Goal: Check status: Check status

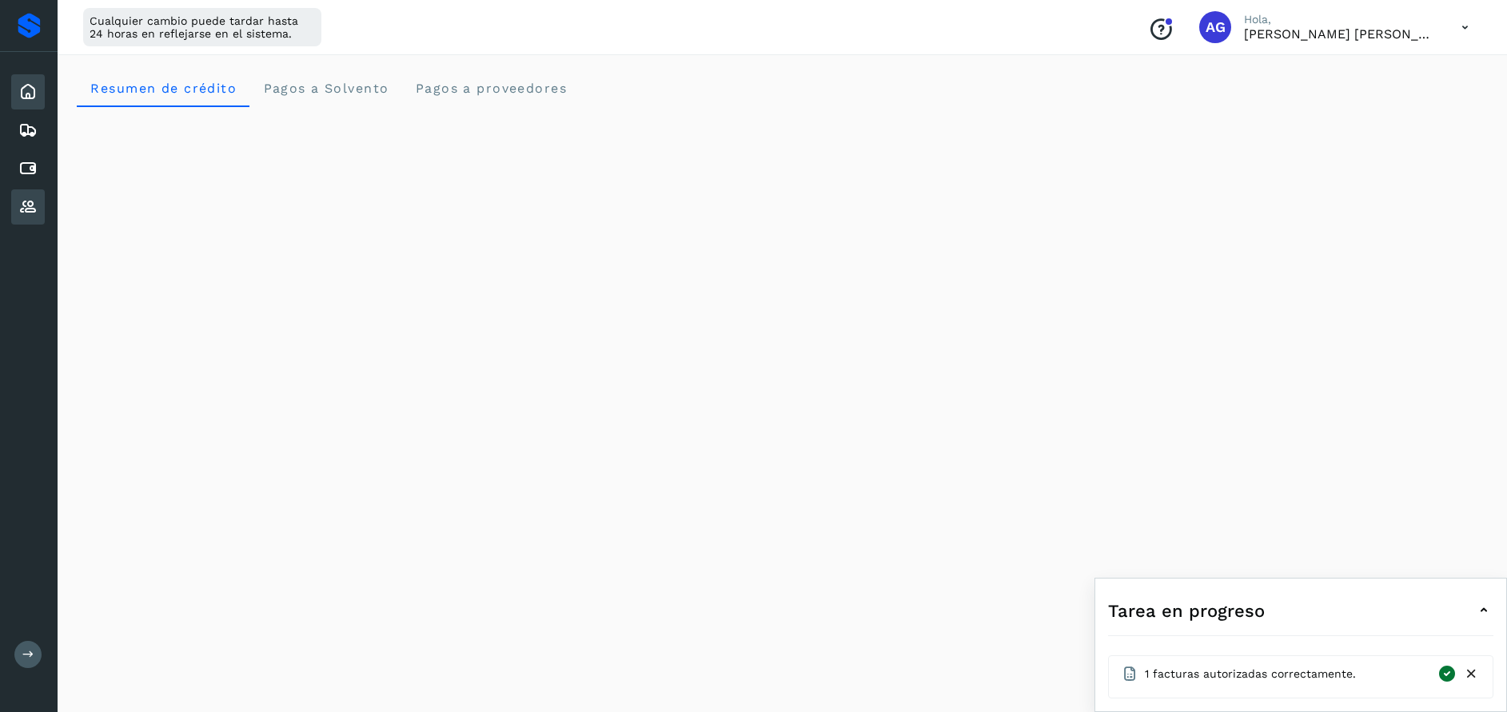
scroll to position [217, 0]
click at [36, 173] on icon at bounding box center [27, 168] width 19 height 19
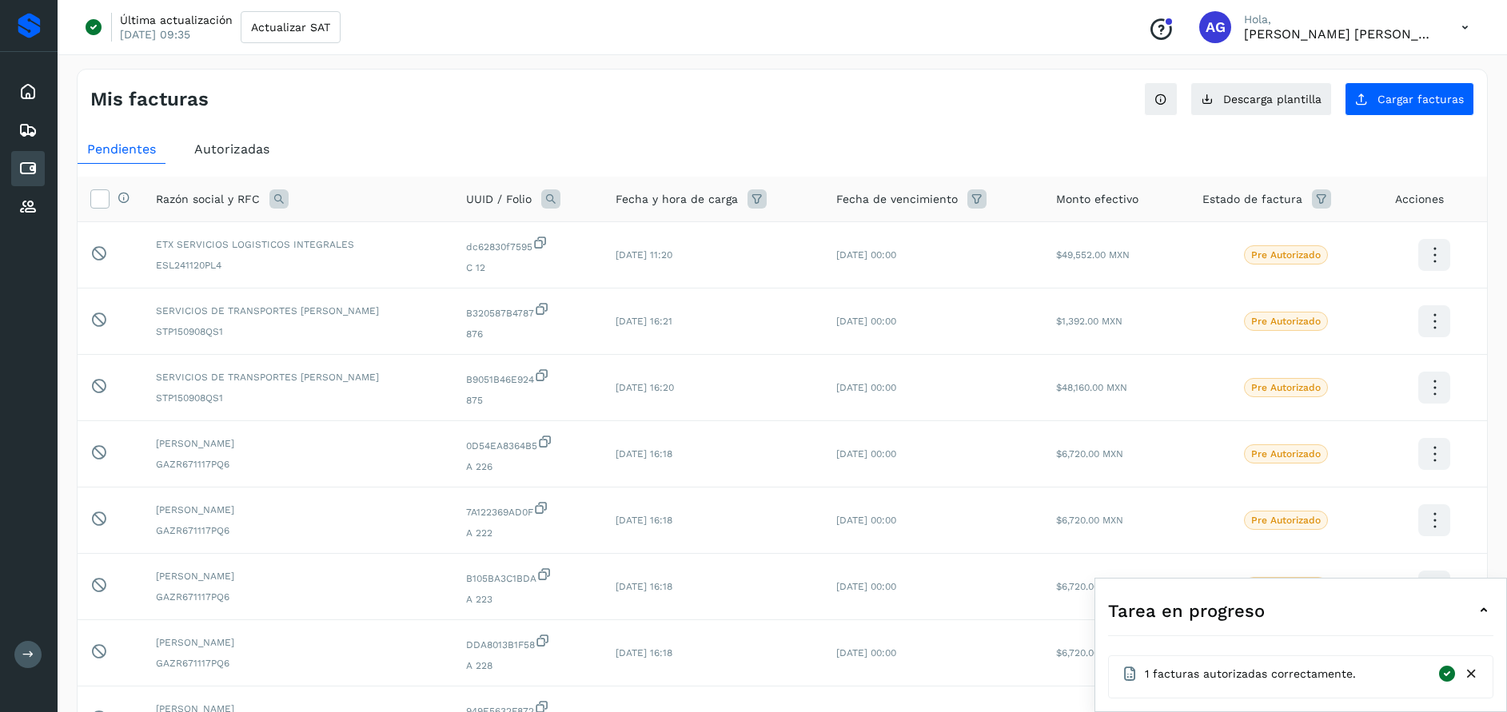
scroll to position [309, 0]
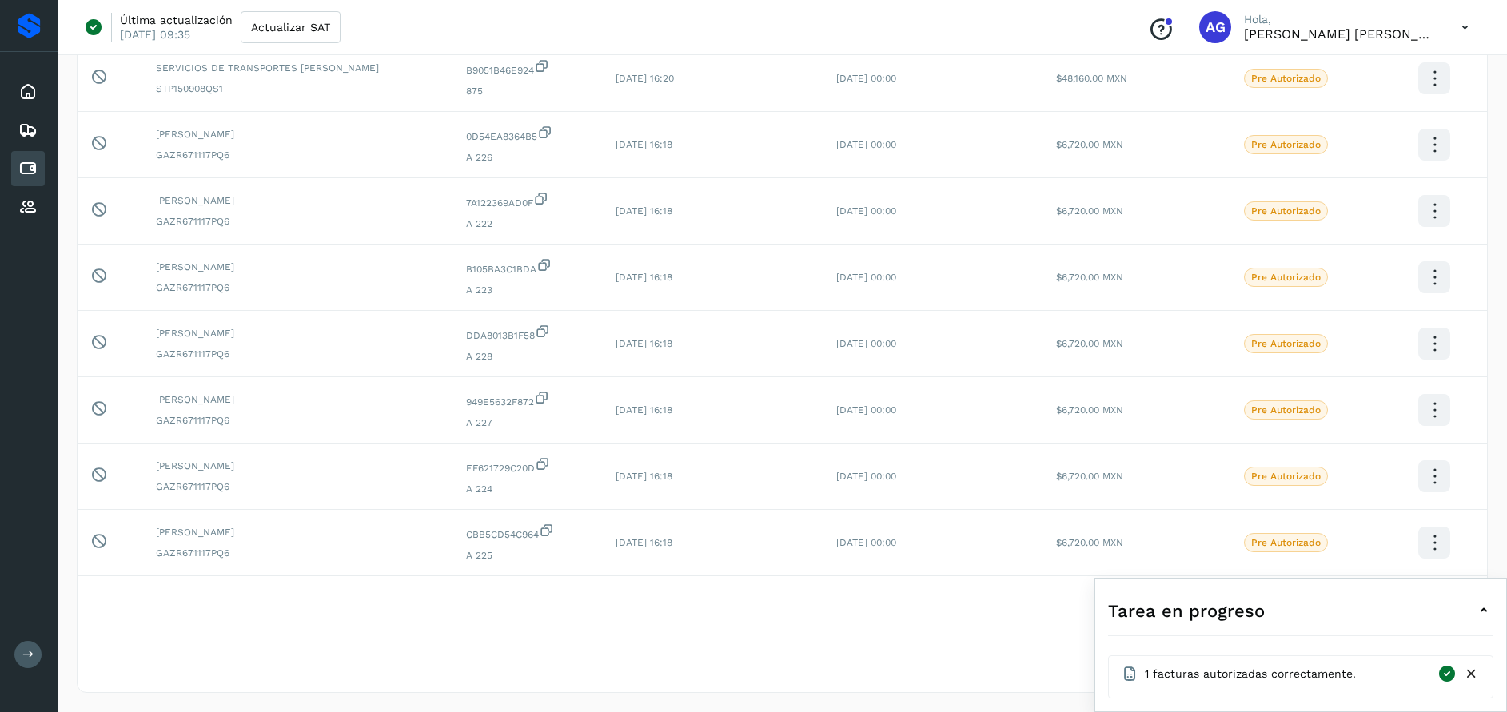
click at [1475, 674] on icon at bounding box center [1471, 674] width 17 height 17
click at [21, 93] on icon at bounding box center [27, 91] width 19 height 19
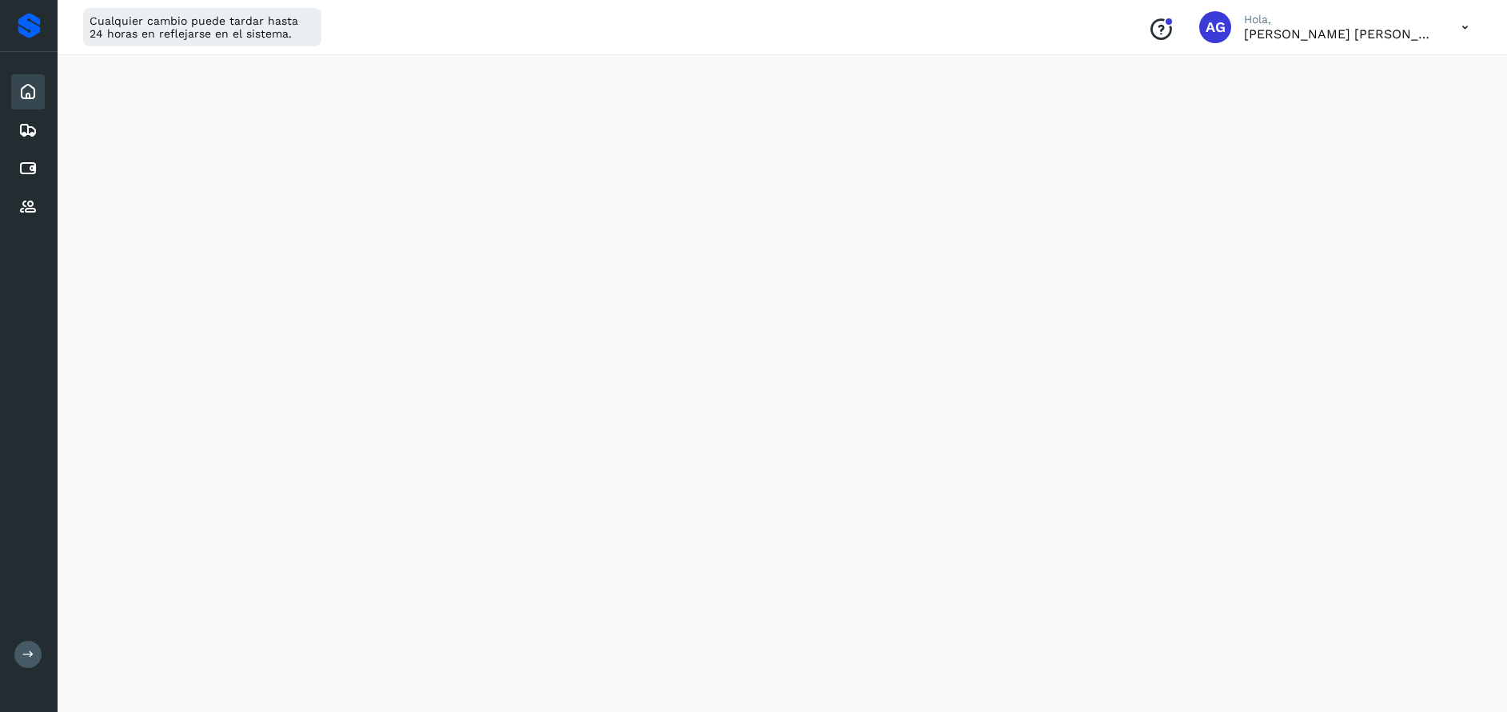
scroll to position [540, 0]
drag, startPoint x: 34, startPoint y: 169, endPoint x: 18, endPoint y: 159, distance: 18.0
click at [35, 169] on icon at bounding box center [27, 168] width 19 height 19
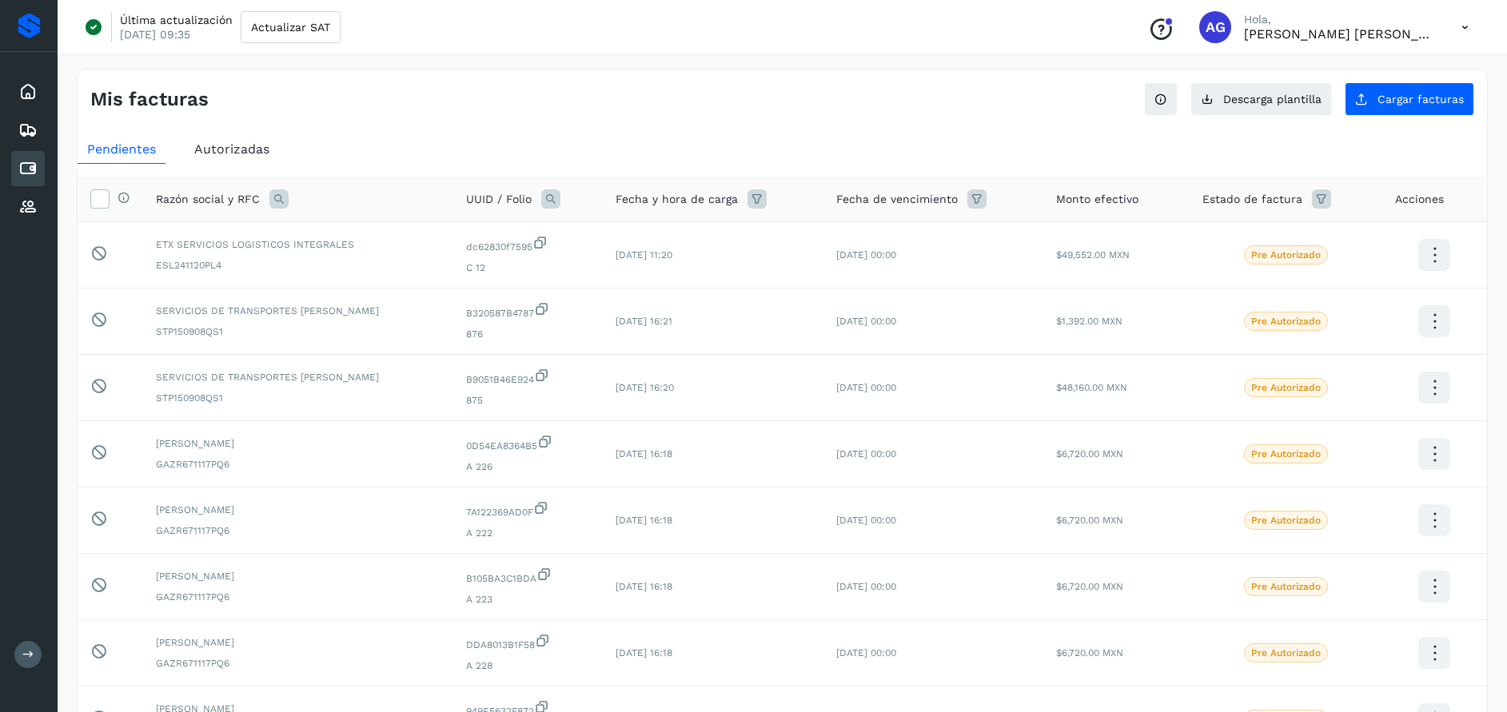
click at [282, 197] on icon at bounding box center [278, 198] width 19 height 19
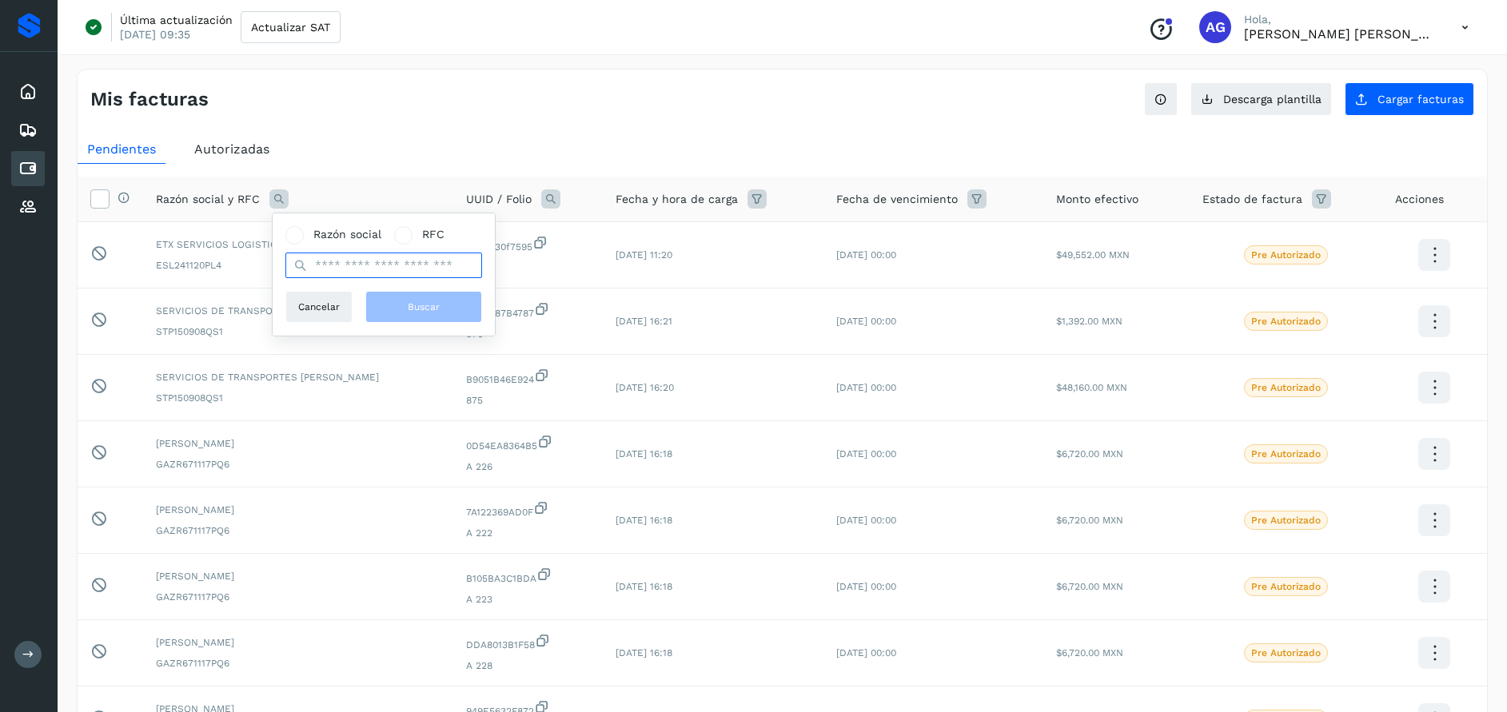
click at [338, 271] on input "text" at bounding box center [383, 266] width 197 height 26
type input "**********"
click at [432, 308] on span "Buscar" at bounding box center [424, 307] width 32 height 14
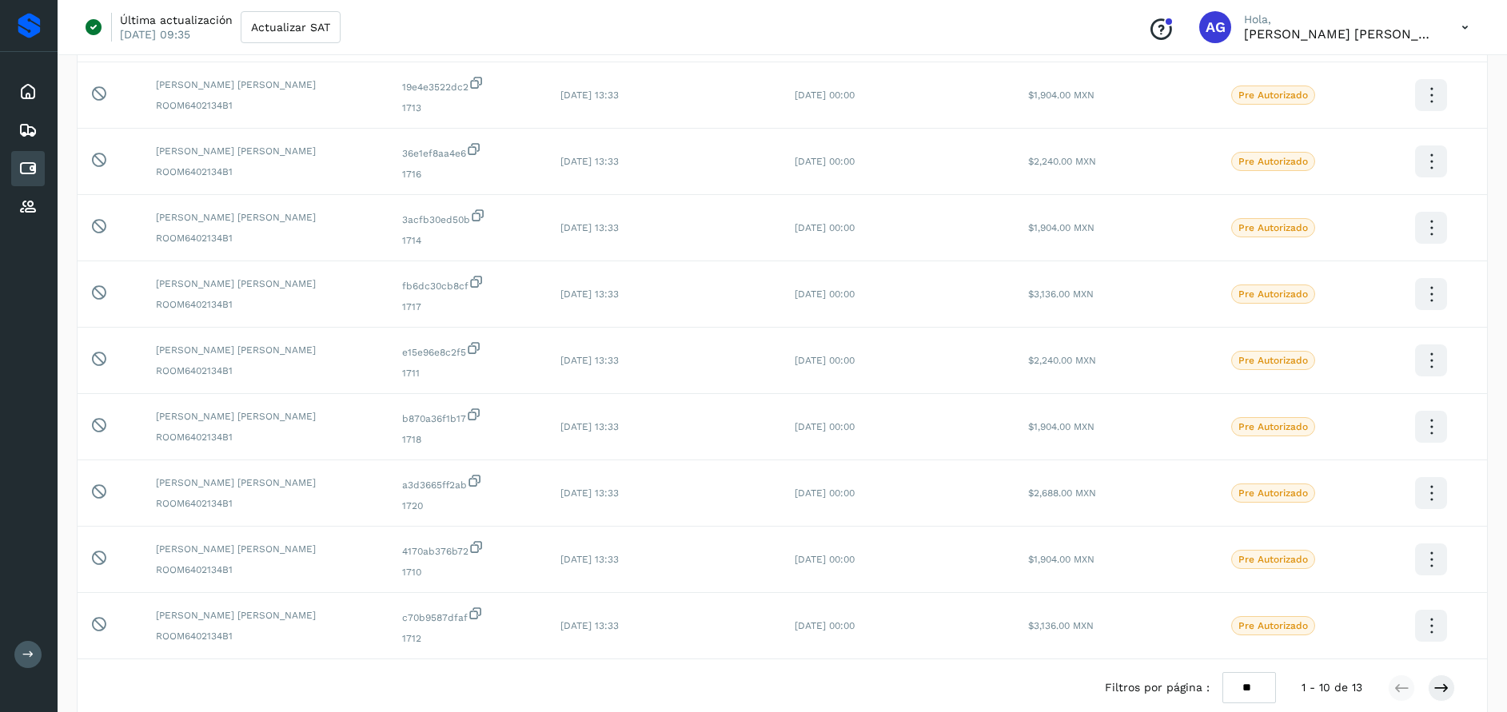
scroll to position [312, 0]
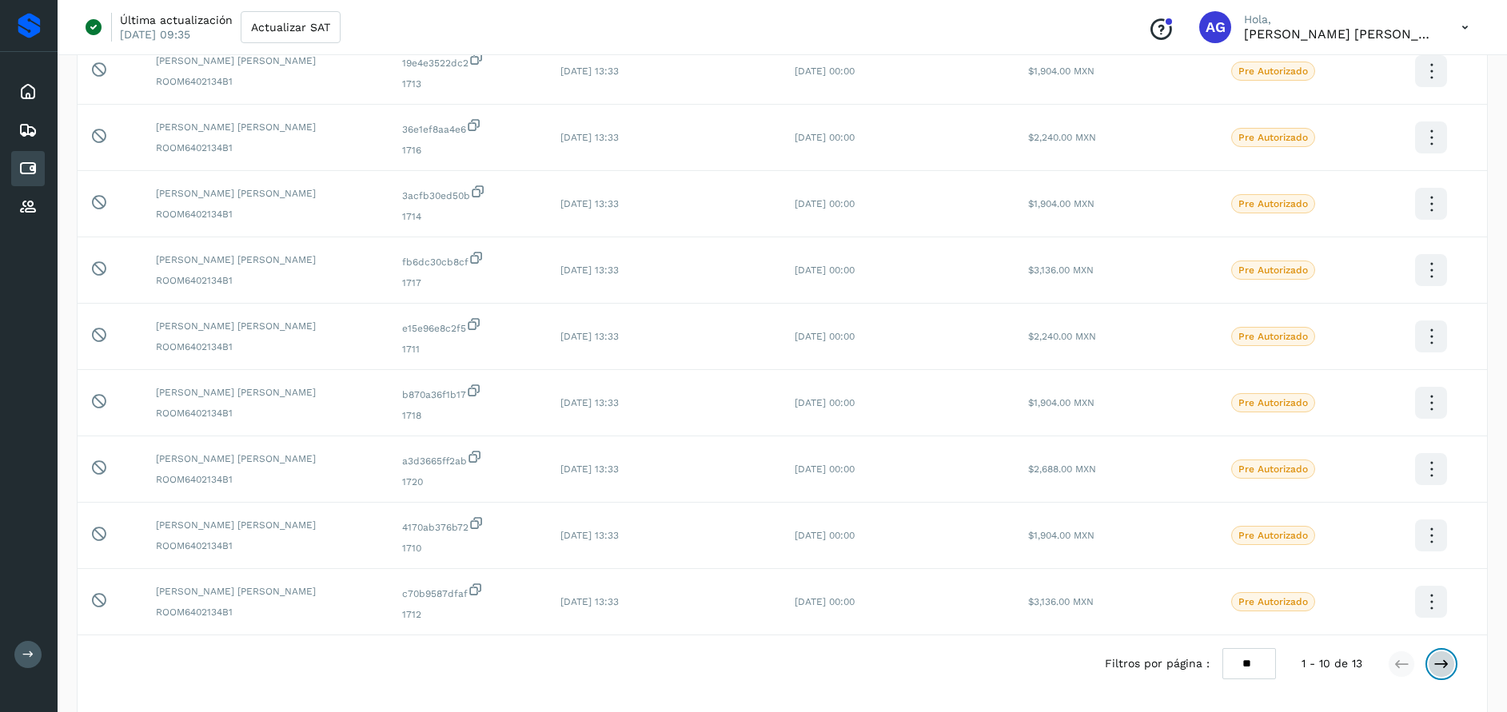
click at [1438, 661] on icon at bounding box center [1441, 664] width 16 height 16
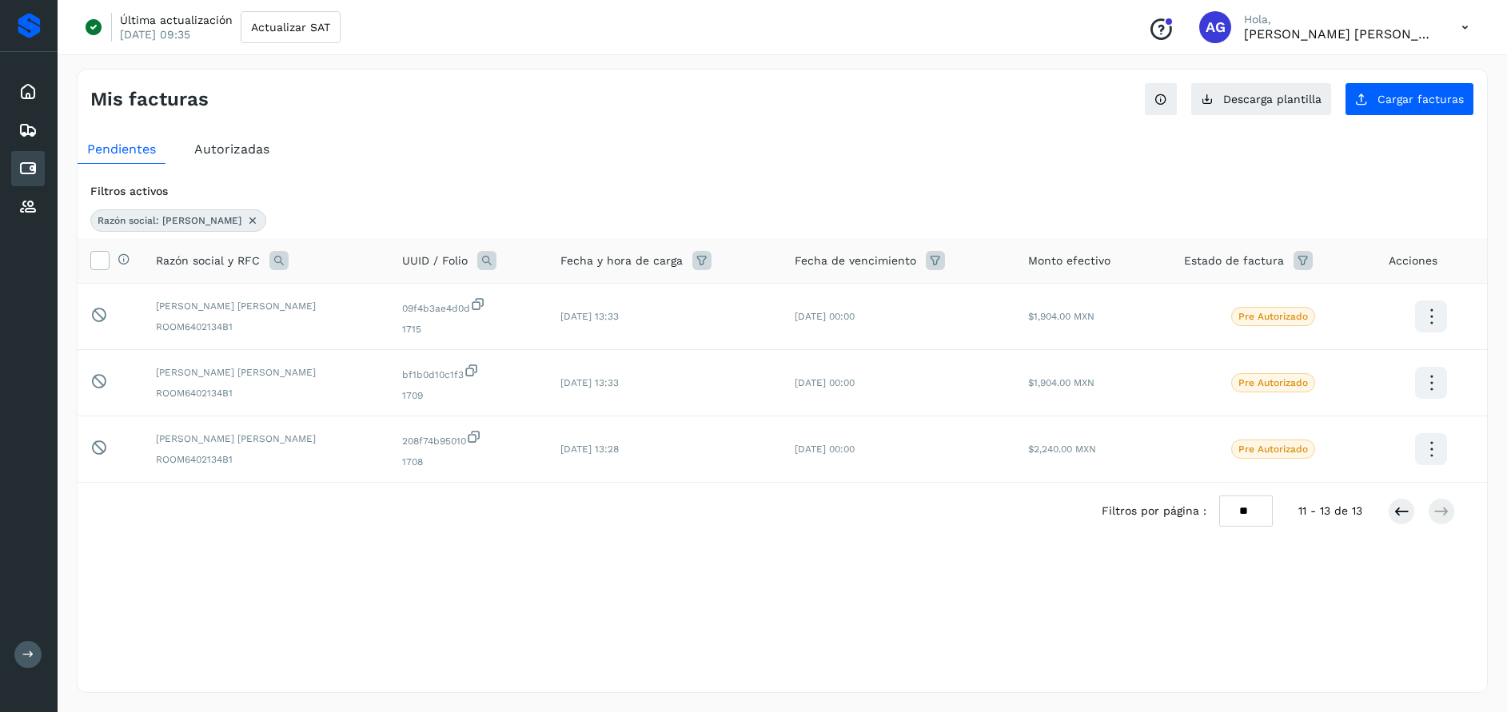
scroll to position [0, 0]
click at [244, 150] on span "Autorizadas" at bounding box center [231, 148] width 75 height 15
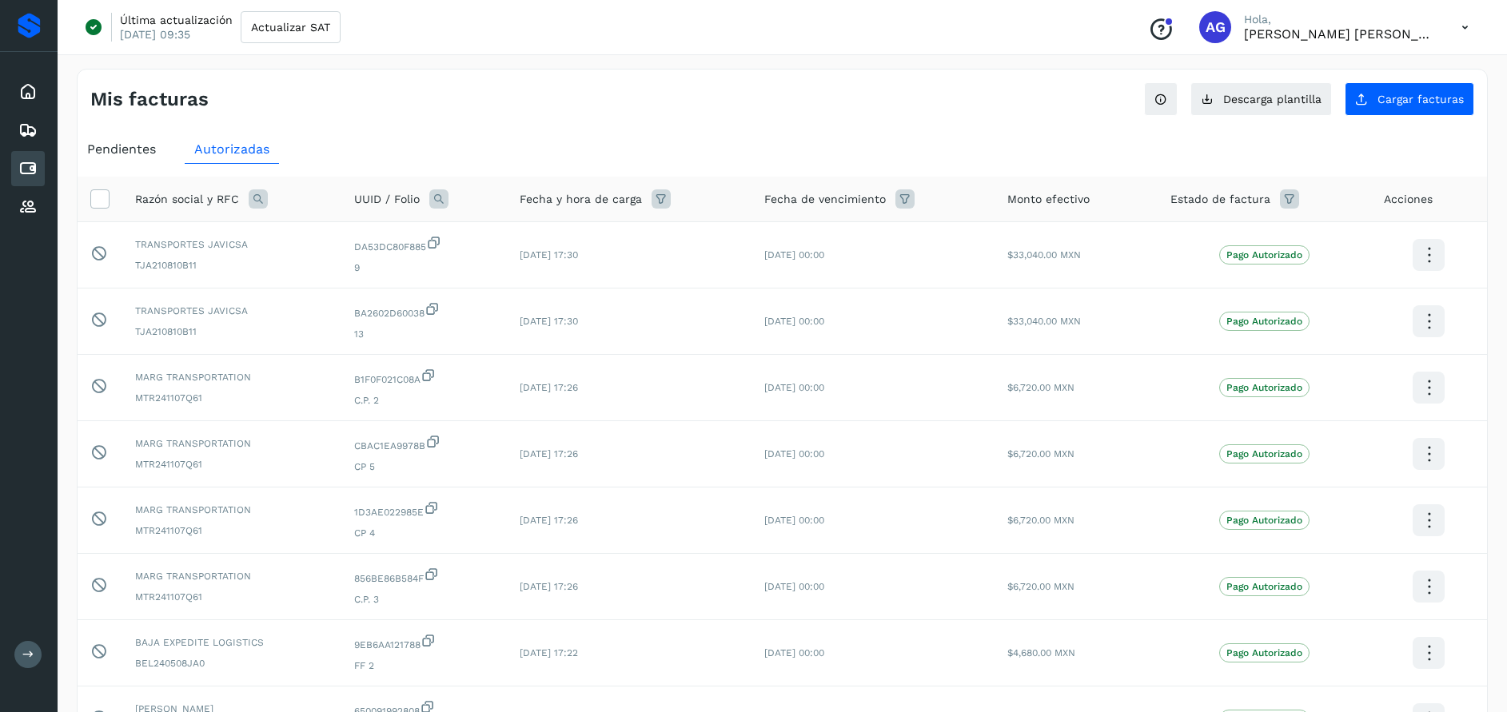
click at [265, 199] on icon at bounding box center [258, 198] width 19 height 19
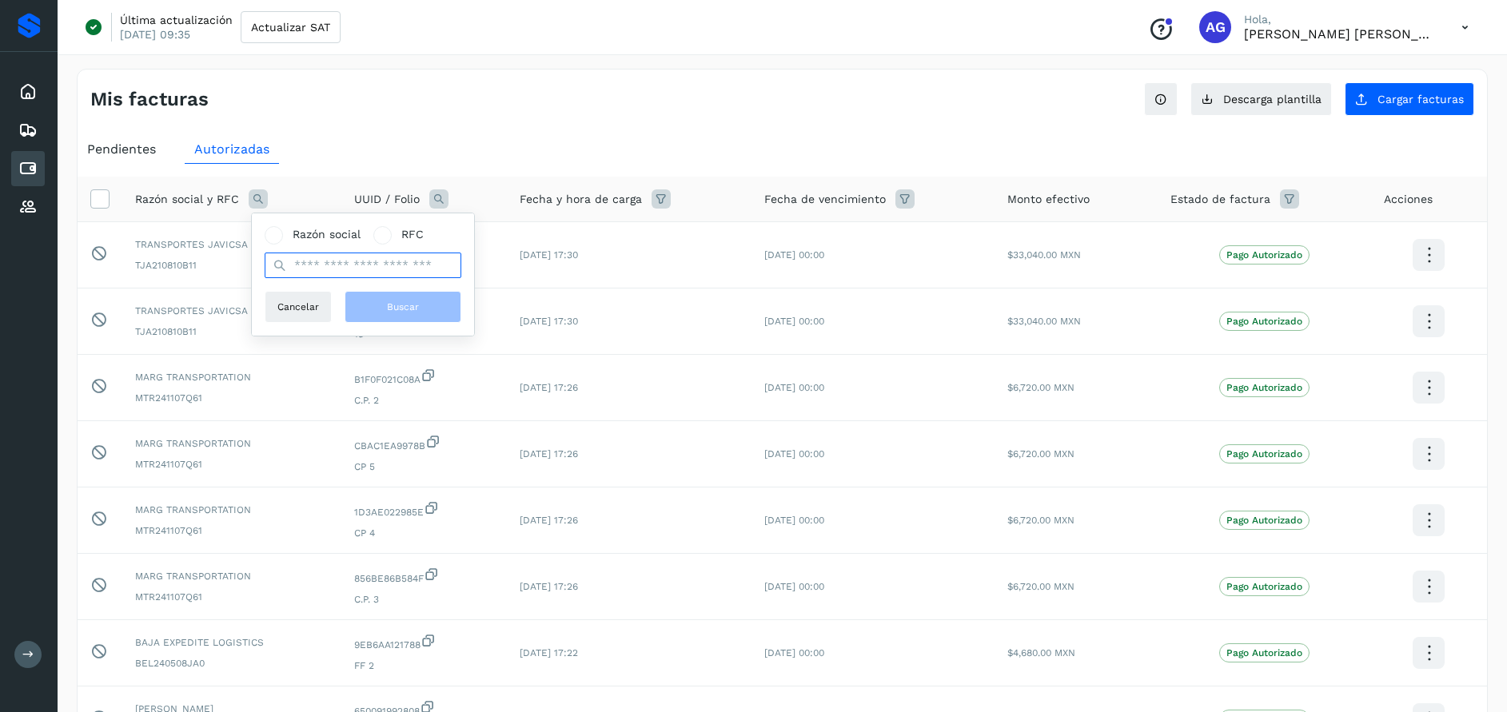
click at [396, 262] on input "text" at bounding box center [363, 266] width 197 height 26
type input "**********"
click at [410, 321] on button "Buscar" at bounding box center [403, 307] width 117 height 32
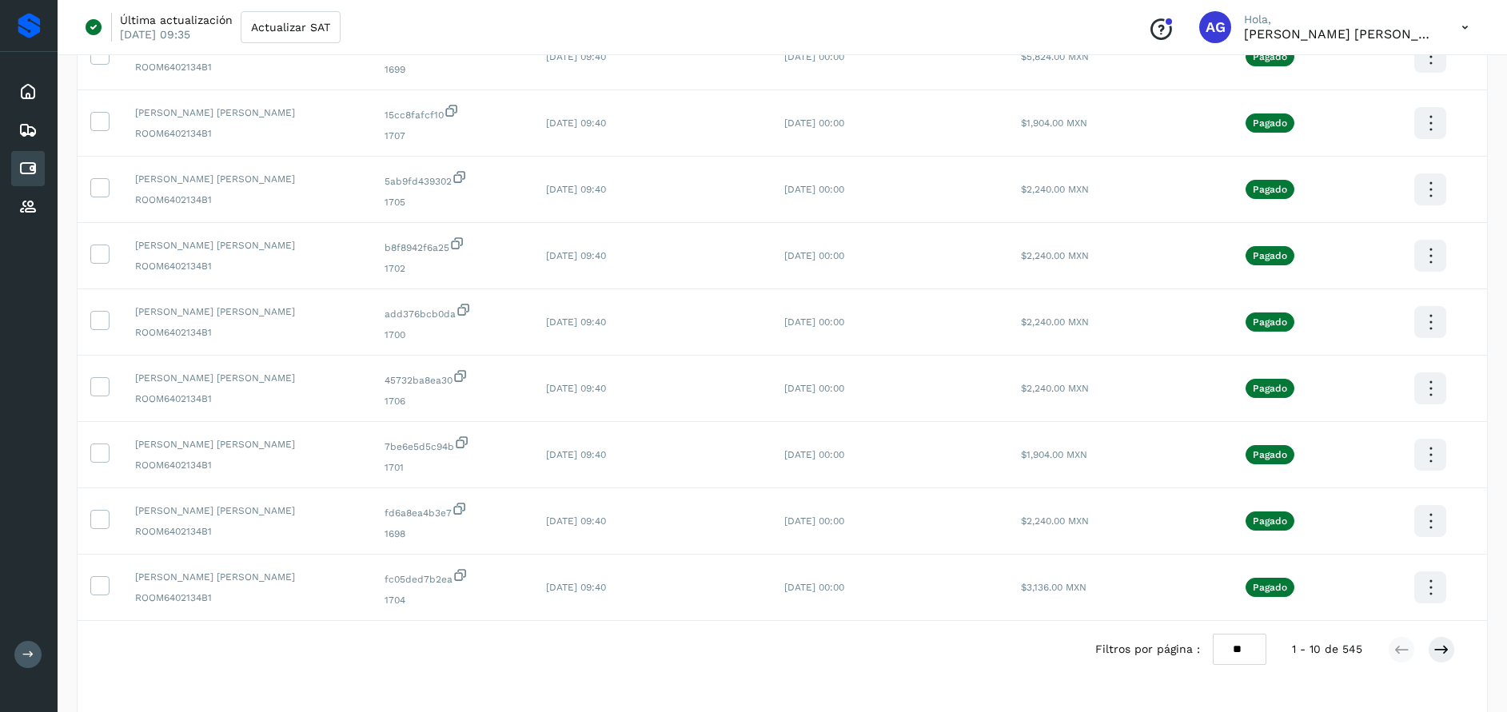
scroll to position [331, 0]
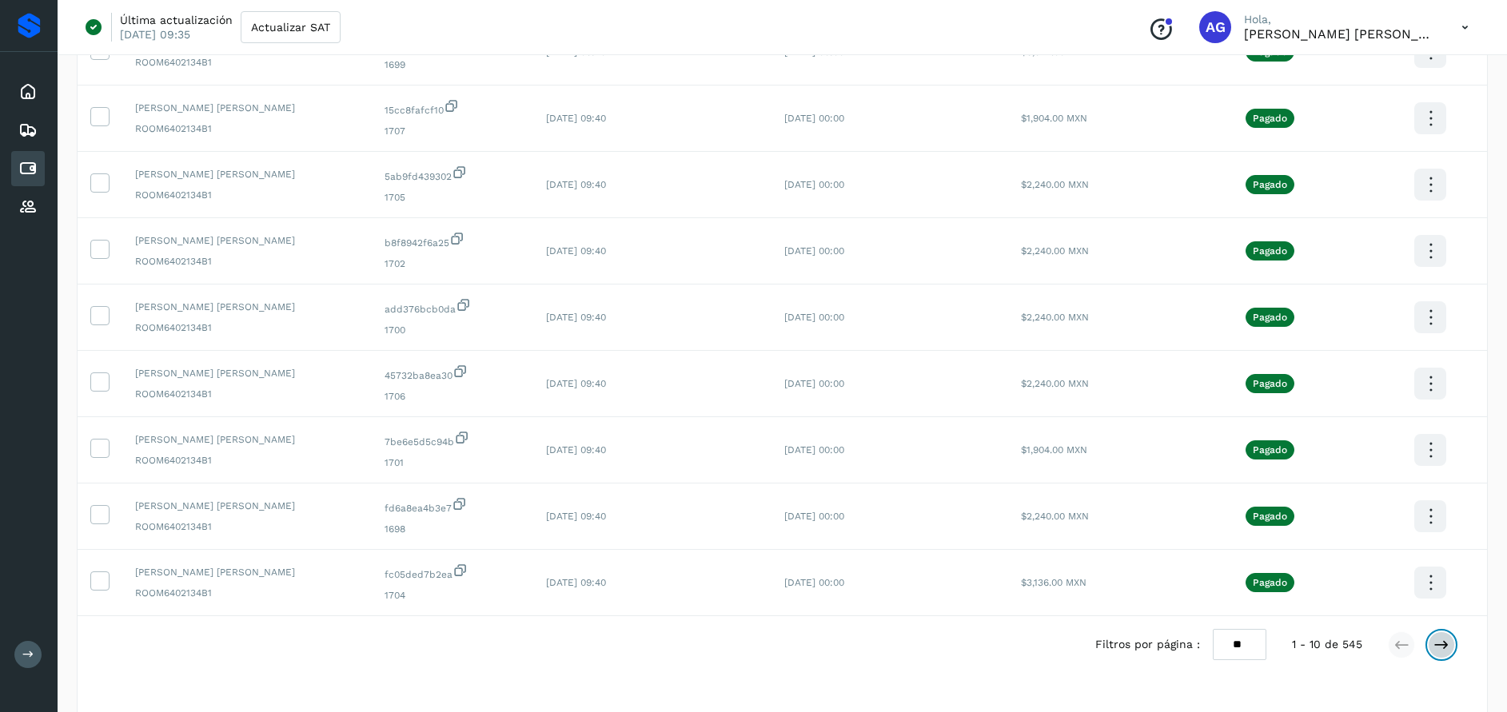
click at [1442, 645] on icon at bounding box center [1441, 645] width 16 height 16
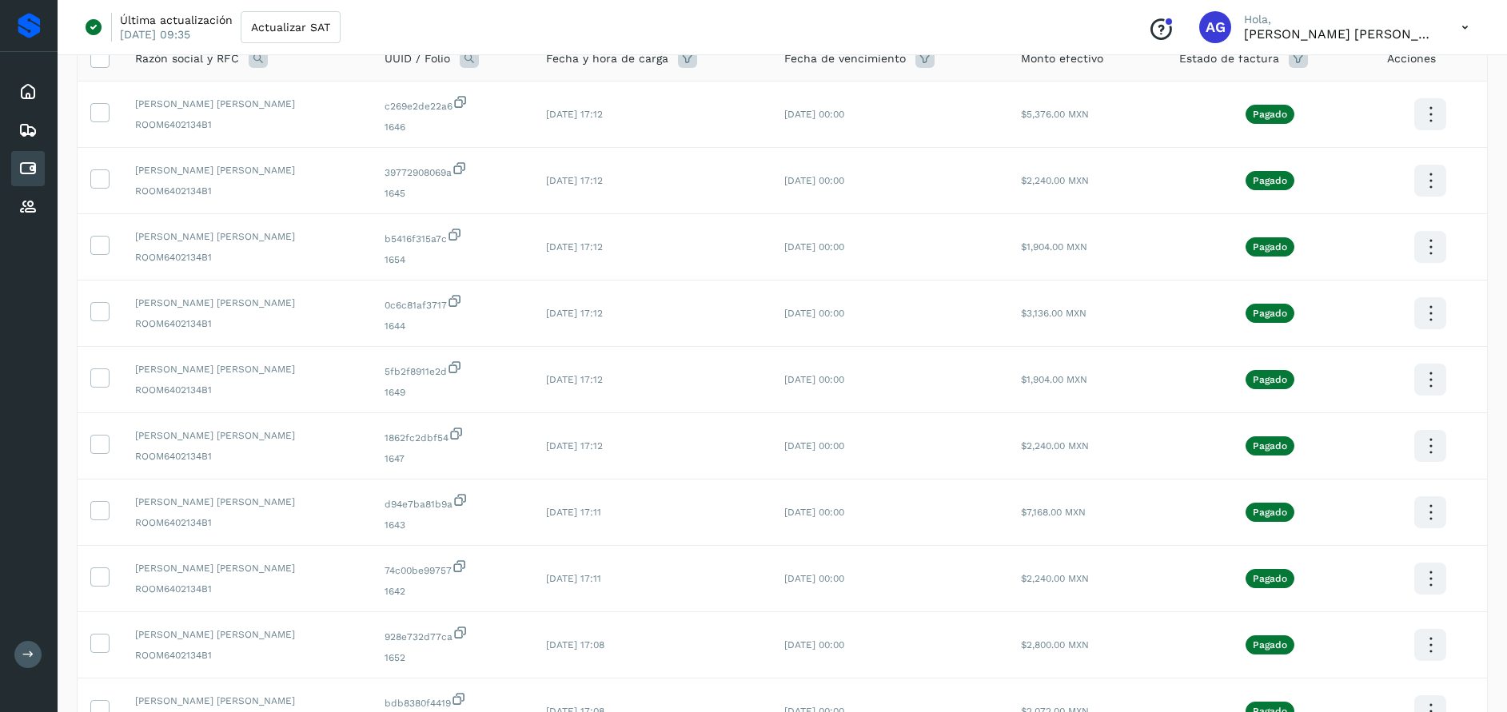
scroll to position [187, 0]
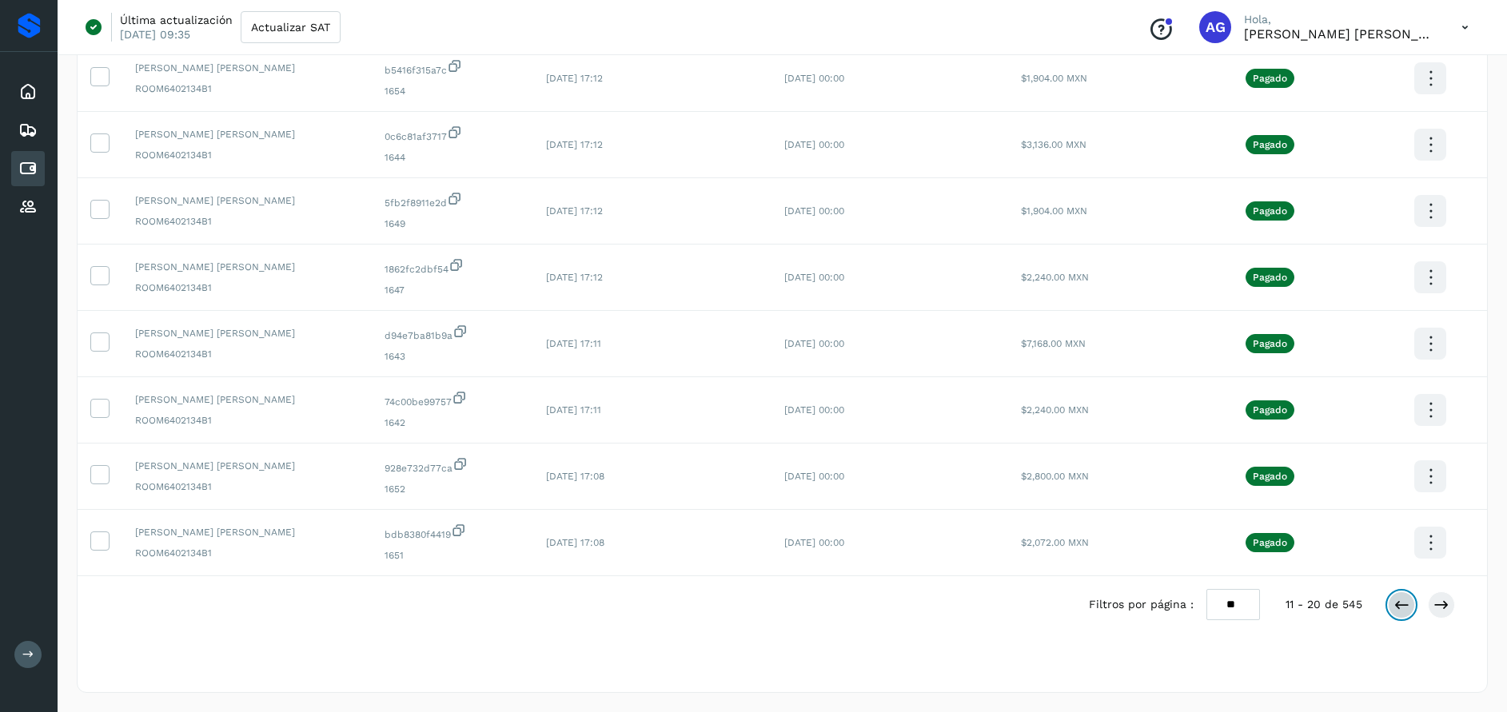
click at [1405, 613] on button at bounding box center [1401, 605] width 27 height 27
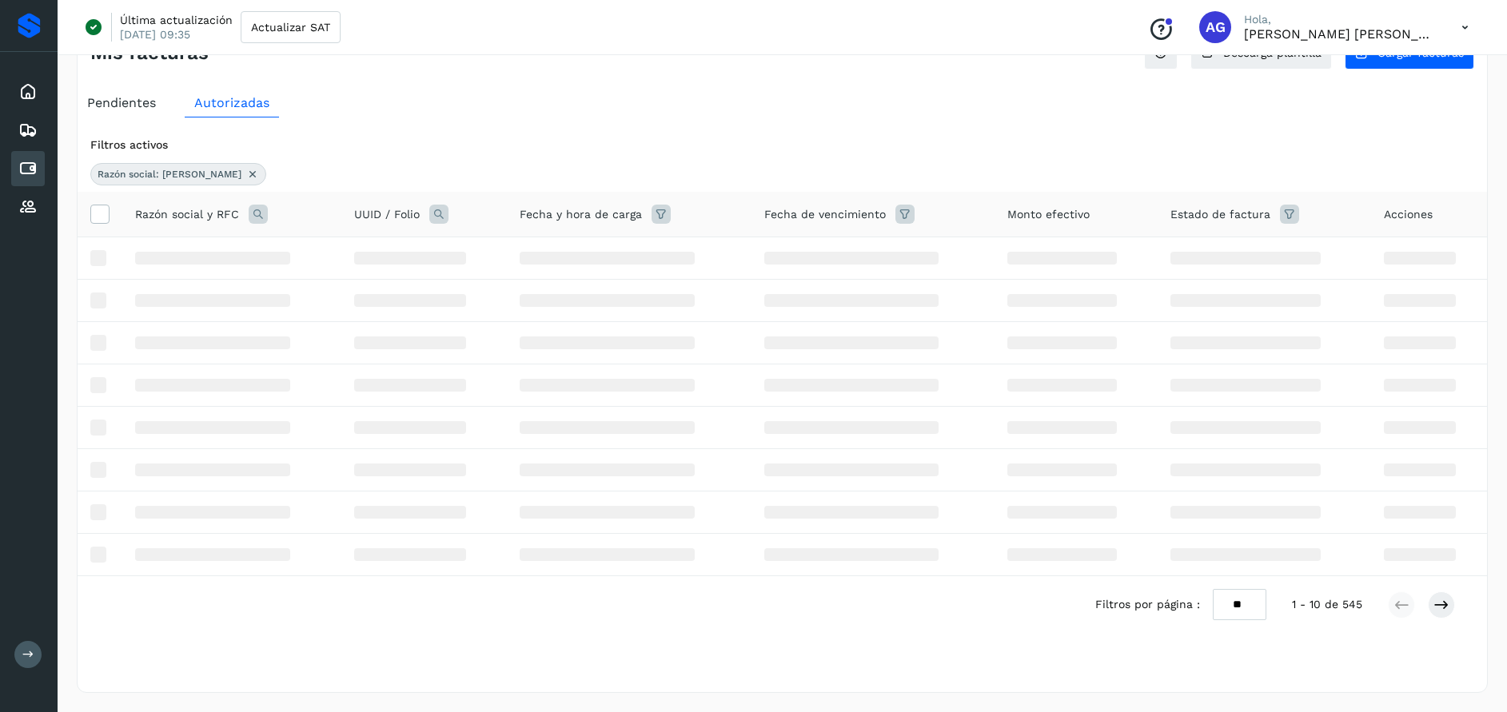
scroll to position [371, 0]
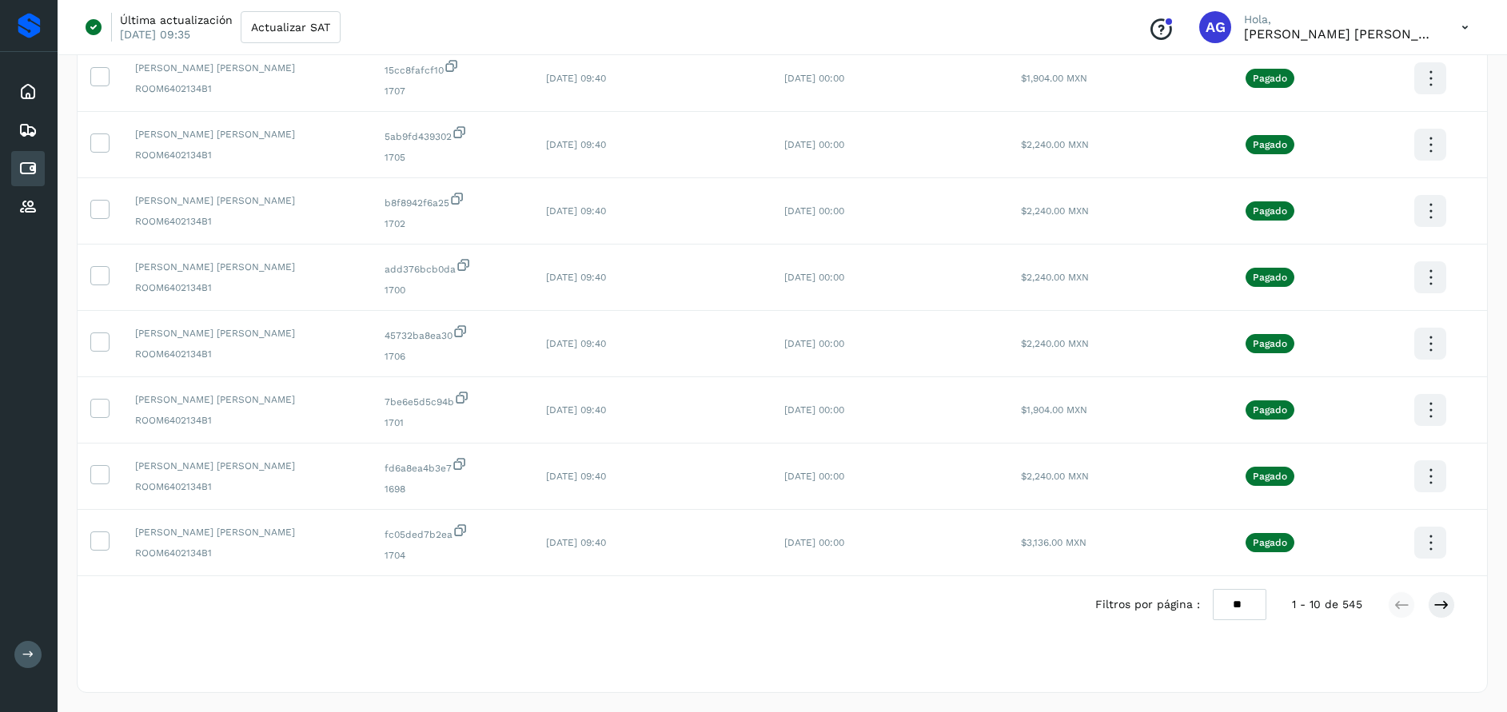
click at [775, 621] on div "Filtros por página : ** ** ** 1 - 10 de 545" at bounding box center [782, 604] width 1409 height 57
